Goal: Information Seeking & Learning: Learn about a topic

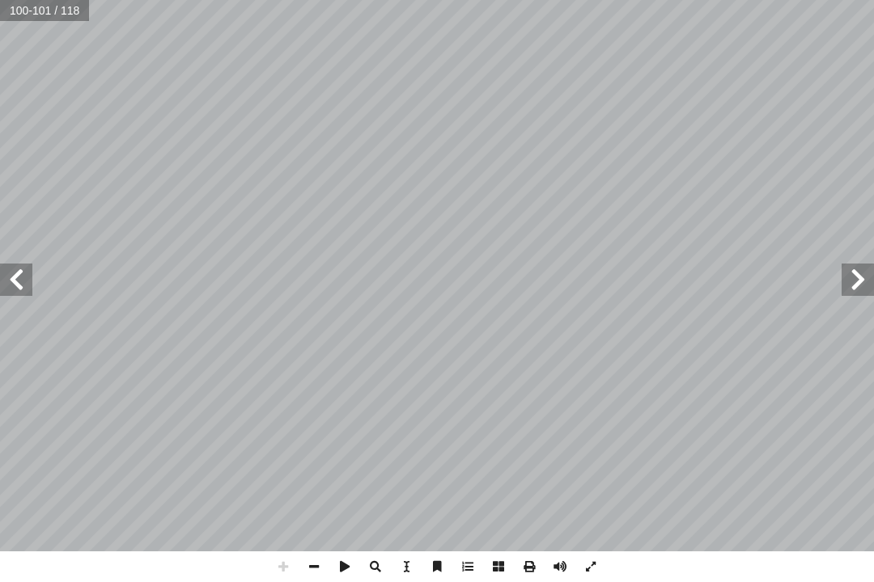
click at [166, 565] on div "٩٦ تية: آ هداف ال� أ رس تحقيق ال� ّ من الطلبة بعد دراسة هذا الد ُ ع َّ ق َ و َ …" at bounding box center [437, 291] width 874 height 582
click at [12, 278] on span at bounding box center [16, 280] width 32 height 32
click at [24, 271] on span at bounding box center [16, 280] width 32 height 32
click at [19, 276] on span at bounding box center [16, 280] width 32 height 32
click at [26, 277] on span at bounding box center [16, 280] width 32 height 32
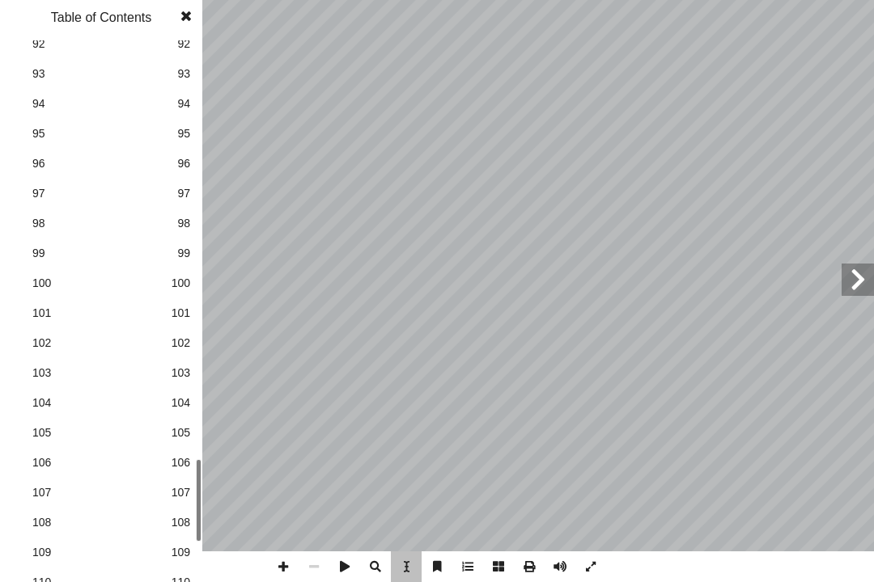
click at [798, 198] on div "٩٦ تية: آ هداف ال� أ رس تحقيق ال� ّ من الطلبة بعد دراسة هذا الد ُ ع َّ ق َ و َ …" at bounding box center [629, 276] width 384 height 497
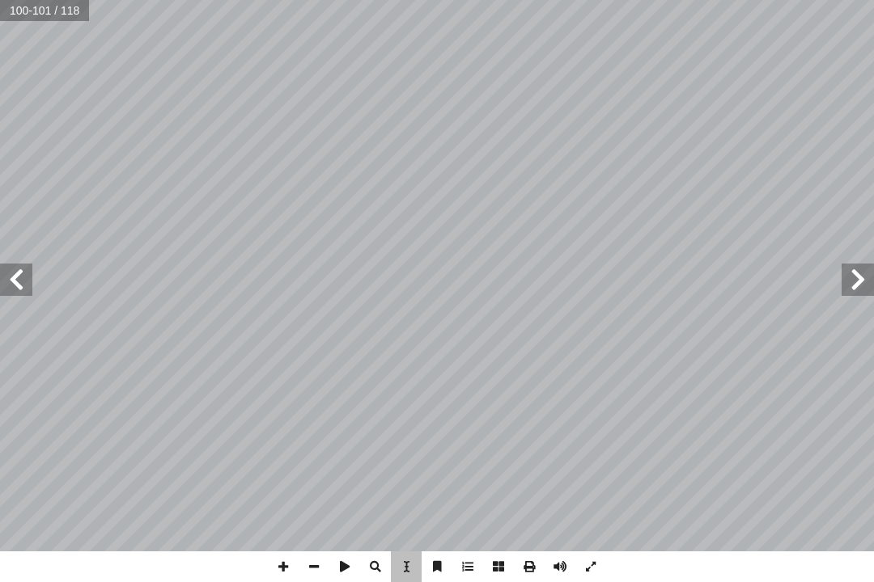
click at [193, 311] on div "٩٧ ط: � نش . ة � ح في الحي � ة للنج ّ ت مهم � نوضح ثلاث صف لــى إ ا نــا ُ ب ِّ…" at bounding box center [225, 249] width 1081 height 1397
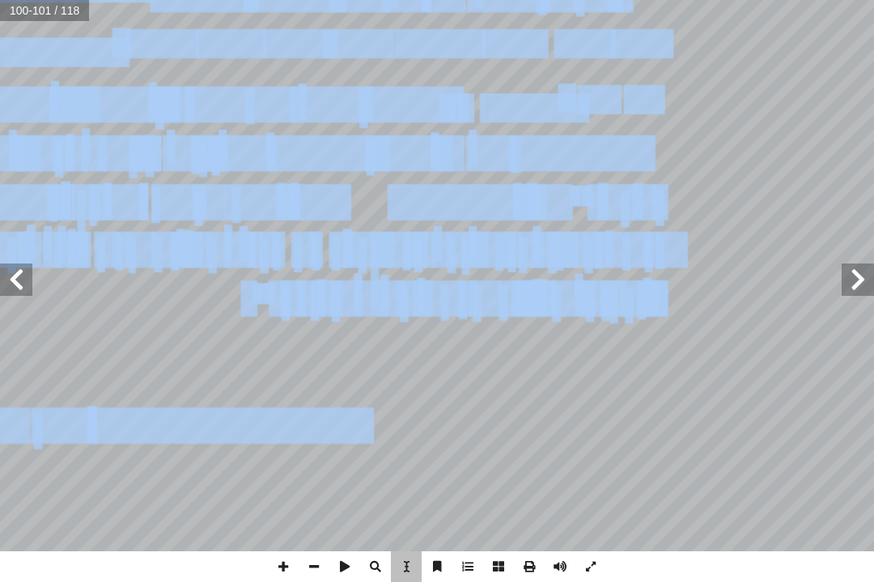
click at [684, 444] on div "٩٧ ط: � نش . ة � ح في الحي � ة للنج ّ ت مهم � نوضح ثلاث صف لــى إ ا نــا ُ ب ِّ…" at bounding box center [225, 249] width 1081 height 1397
